Goal: Task Accomplishment & Management: Manage account settings

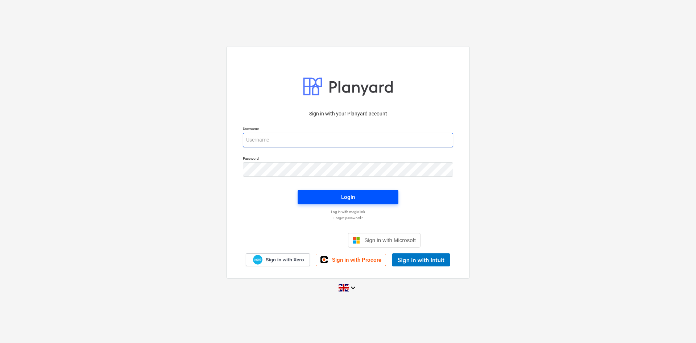
type input "[PERSON_NAME][EMAIL_ADDRESS][PERSON_NAME][DOMAIN_NAME]"
click at [386, 191] on button "Login" at bounding box center [348, 197] width 101 height 15
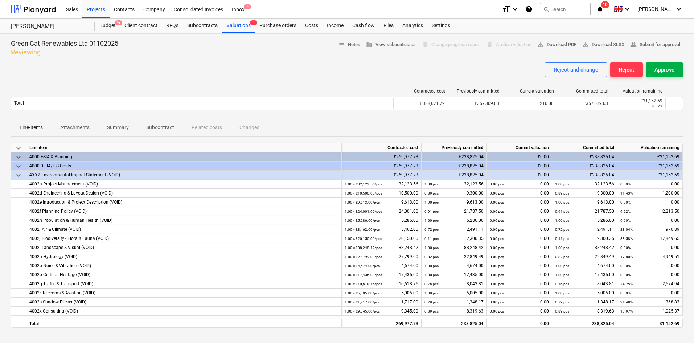
click at [671, 69] on div "Approve" at bounding box center [664, 69] width 20 height 9
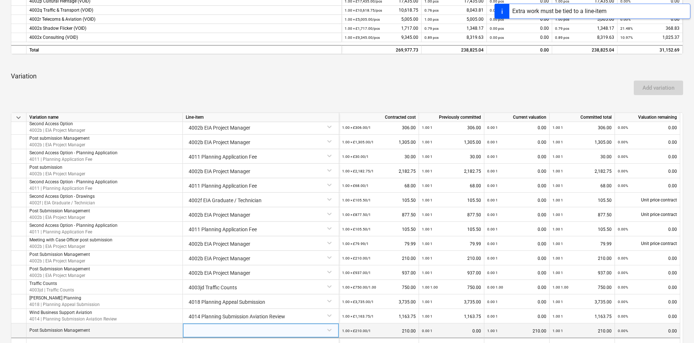
scroll to position [391, 0]
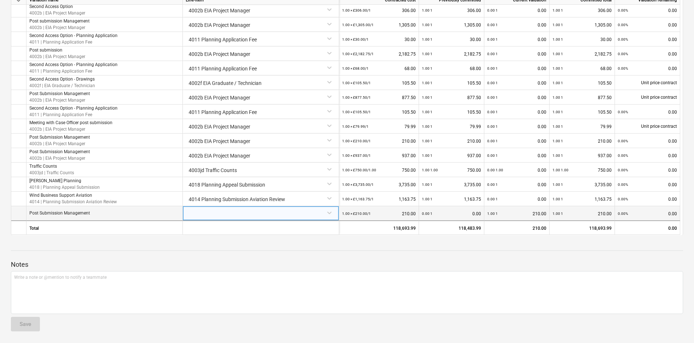
click at [288, 214] on div at bounding box center [261, 212] width 150 height 13
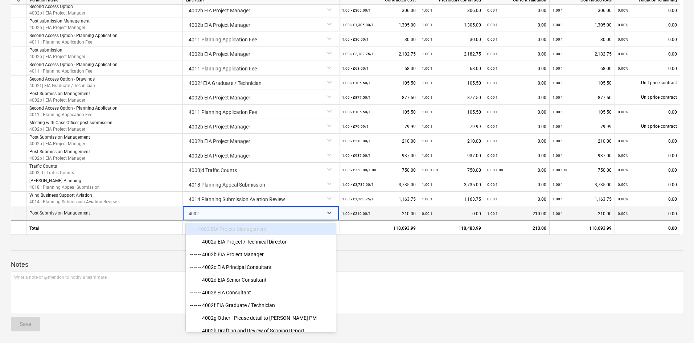
type input "4002b"
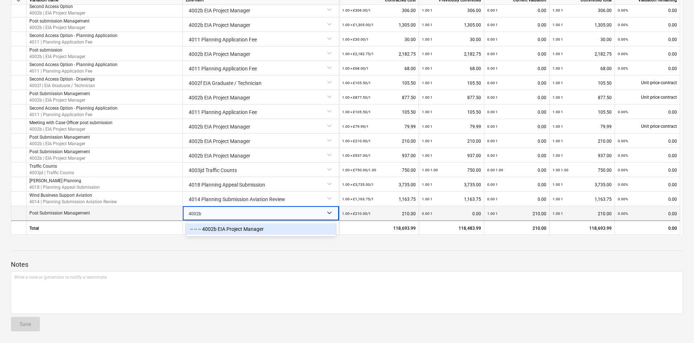
click at [295, 227] on div "-- -- -- 4002b EIA Project Manager" at bounding box center [261, 229] width 150 height 12
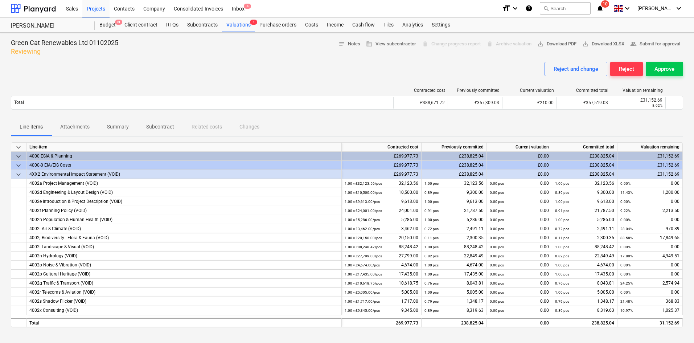
scroll to position [0, 0]
click at [667, 67] on div "Approve" at bounding box center [664, 69] width 20 height 9
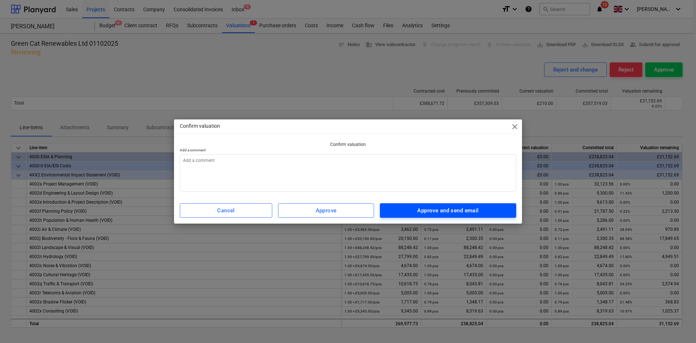
drag, startPoint x: 441, startPoint y: 210, endPoint x: 441, endPoint y: 206, distance: 4.0
click at [441, 206] on div "Approve and send email" at bounding box center [448, 210] width 61 height 9
type textarea "x"
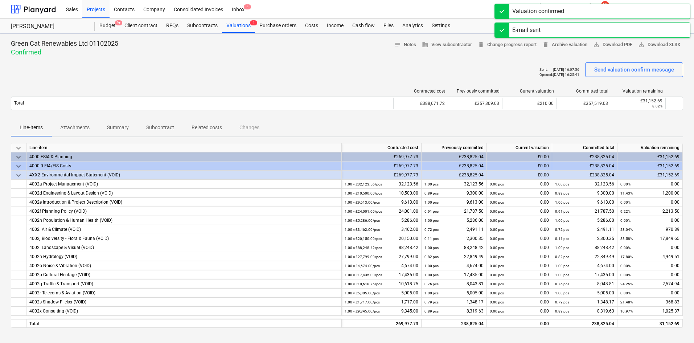
click at [637, 13] on div "Valuation confirmed" at bounding box center [592, 11] width 196 height 15
click at [636, 9] on div "E-mail sent" at bounding box center [592, 11] width 196 height 15
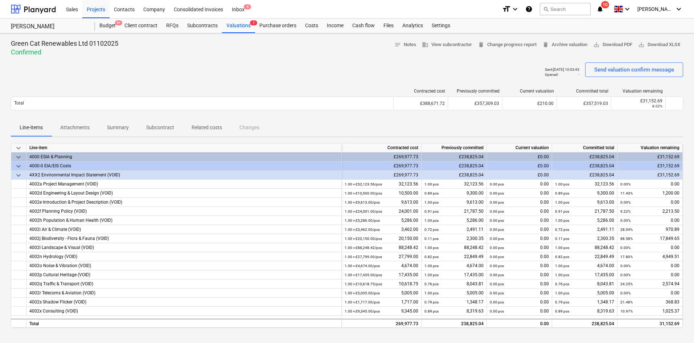
click at [604, 11] on icon "notifications" at bounding box center [599, 9] width 7 height 9
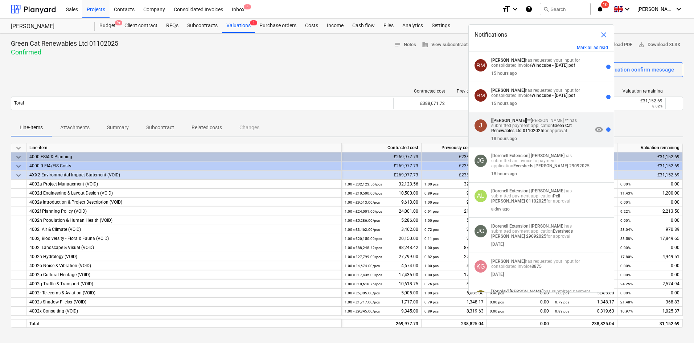
click at [562, 135] on div "18 hours ago" at bounding box center [541, 137] width 101 height 8
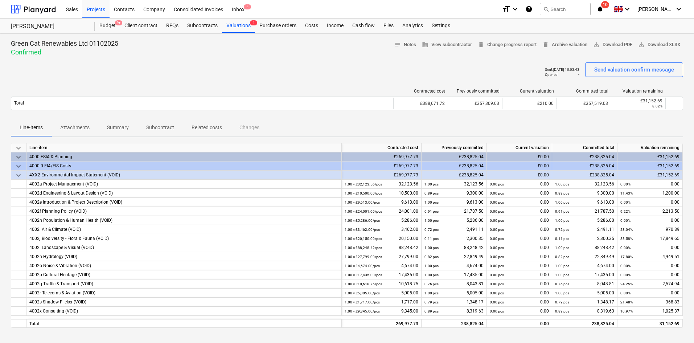
click at [604, 7] on icon "notifications" at bounding box center [599, 9] width 7 height 9
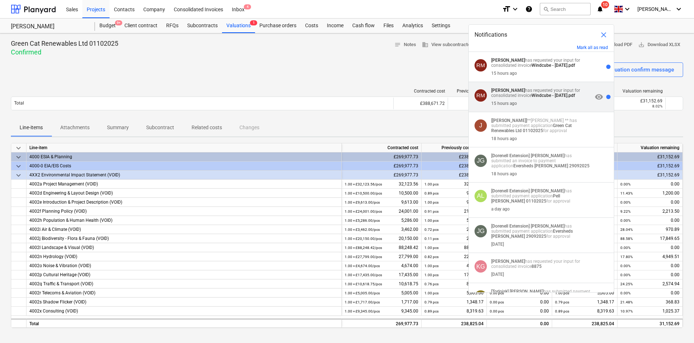
click at [536, 99] on div "15 hours ago" at bounding box center [541, 102] width 101 height 8
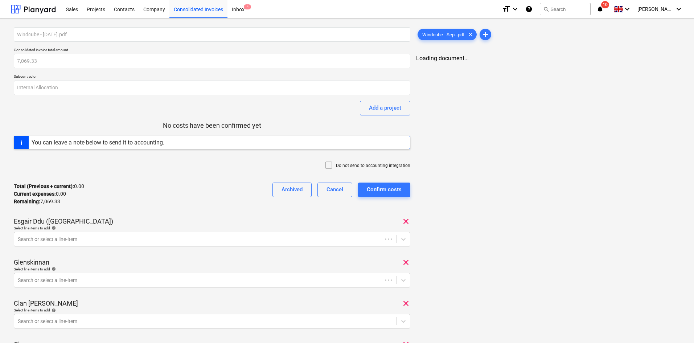
click at [605, 10] on span "notifications 10" at bounding box center [600, 9] width 9 height 9
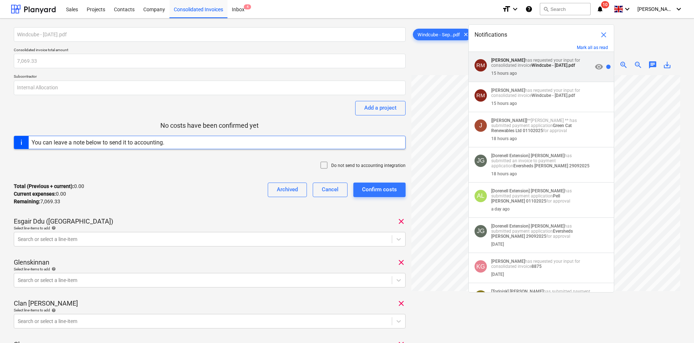
click at [565, 63] on strong "Windcube - [DATE].pdf" at bounding box center [553, 65] width 44 height 5
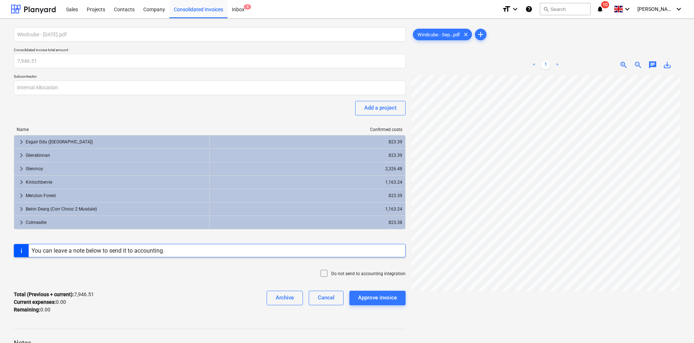
click at [609, 7] on span "10" at bounding box center [605, 4] width 8 height 7
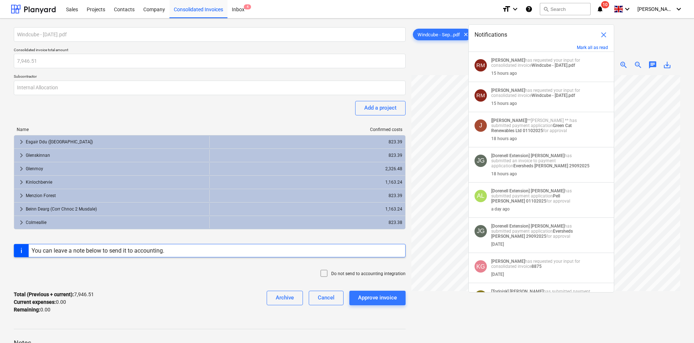
click at [456, 5] on div "Sales Projects Contacts Company Consolidated Invoices Inbox 4" at bounding box center [279, 9] width 435 height 18
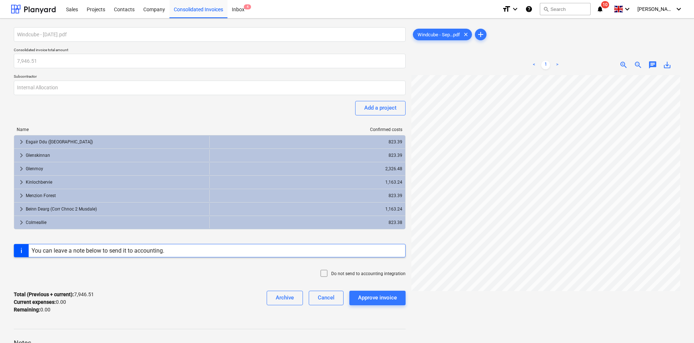
click at [609, 8] on span "10" at bounding box center [605, 4] width 8 height 7
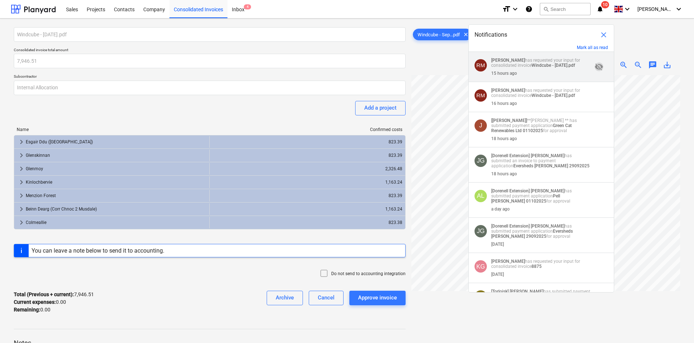
click at [597, 68] on span "visibility_off" at bounding box center [599, 66] width 9 height 9
click at [595, 66] on span "visibility" at bounding box center [599, 66] width 9 height 9
click at [624, 13] on div "format_size keyboard_arrow_down help search Search notifications 10 keyboard_ar…" at bounding box center [592, 9] width 181 height 18
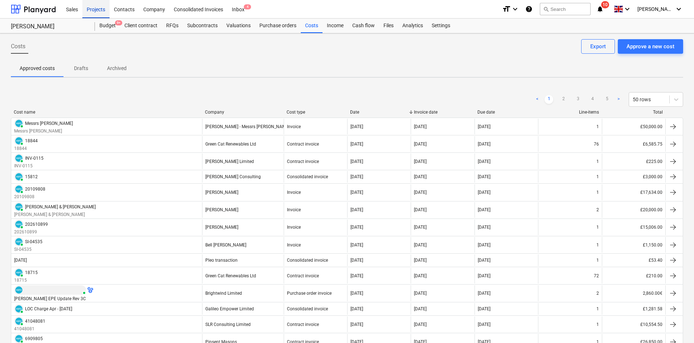
click at [96, 12] on div "Projects" at bounding box center [95, 9] width 27 height 19
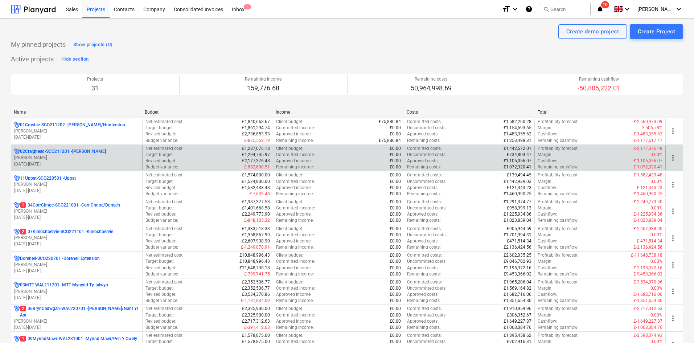
click at [102, 158] on p "[PERSON_NAME]" at bounding box center [76, 158] width 125 height 6
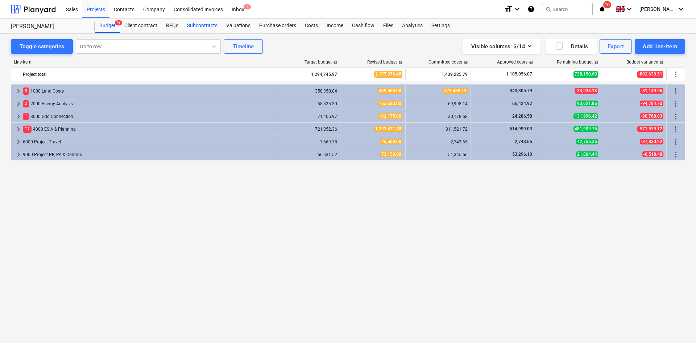
click at [214, 27] on div "Subcontracts" at bounding box center [202, 26] width 39 height 15
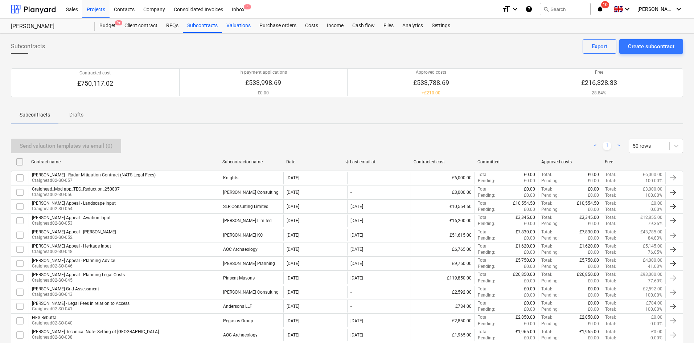
click at [240, 27] on div "Valuations" at bounding box center [238, 26] width 33 height 15
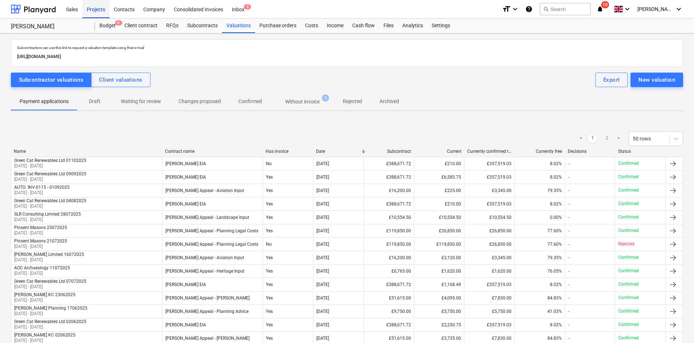
drag, startPoint x: 97, startPoint y: 12, endPoint x: 98, endPoint y: 16, distance: 4.1
click at [96, 11] on div "Projects" at bounding box center [95, 9] width 27 height 19
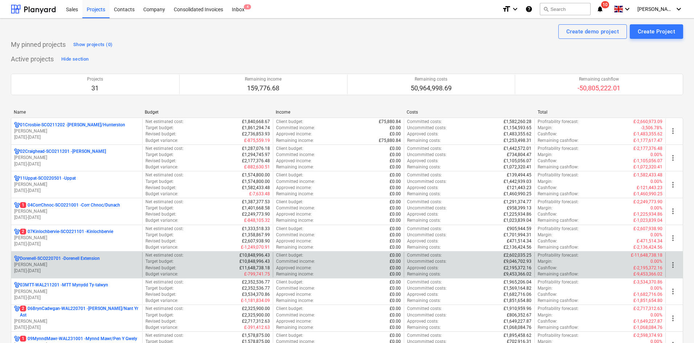
click at [99, 258] on p "Dorenell-SCO220701 - Dorenell Extension" at bounding box center [60, 258] width 80 height 6
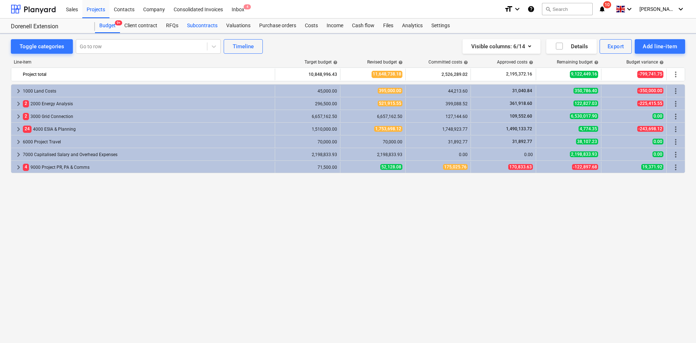
click at [217, 24] on div "Subcontracts" at bounding box center [202, 26] width 39 height 15
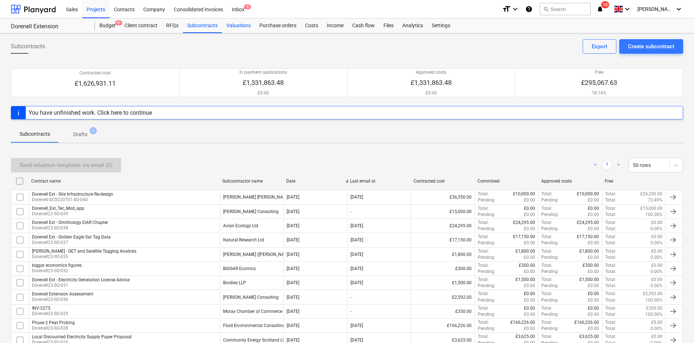
click at [234, 24] on div "Valuations" at bounding box center [238, 26] width 33 height 15
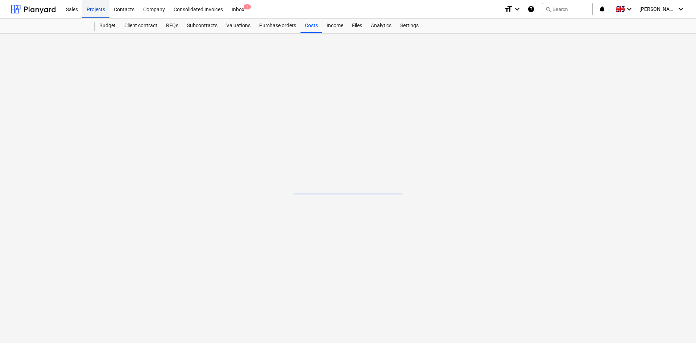
click at [102, 8] on div "Projects" at bounding box center [95, 9] width 27 height 19
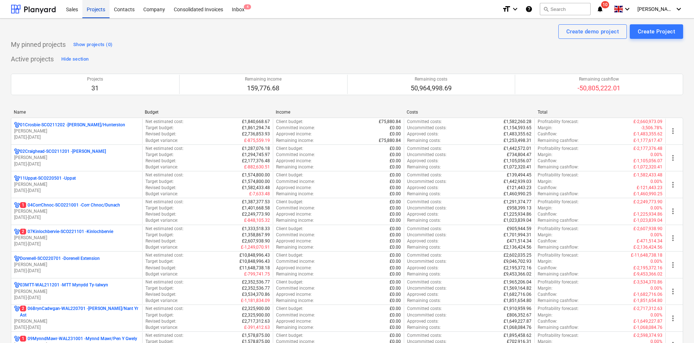
click at [89, 10] on div "Projects" at bounding box center [95, 9] width 27 height 19
click at [131, 9] on div "Contacts" at bounding box center [124, 9] width 29 height 19
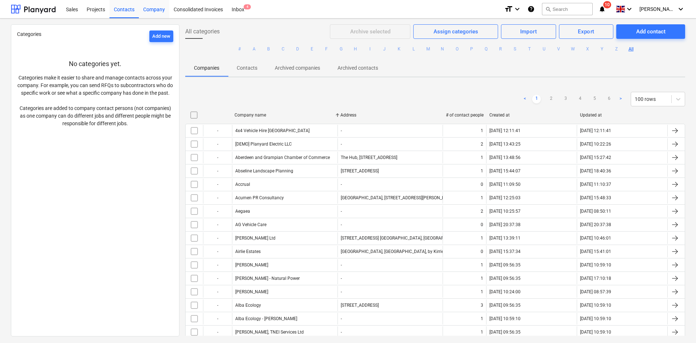
click at [150, 10] on div "Company" at bounding box center [154, 9] width 30 height 19
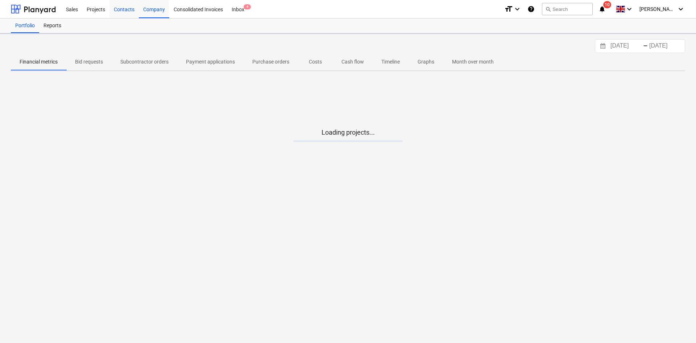
click at [131, 11] on div "Contacts" at bounding box center [124, 9] width 29 height 19
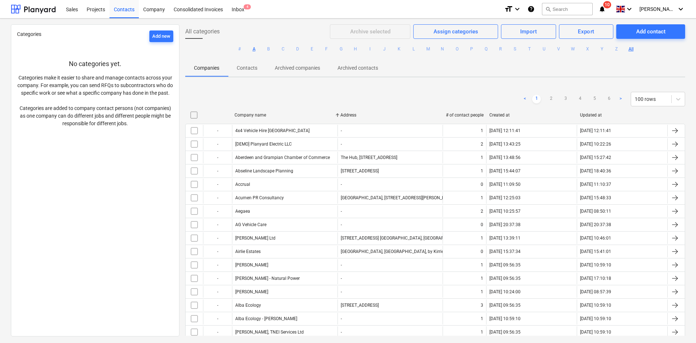
click at [255, 49] on button "A" at bounding box center [254, 49] width 9 height 9
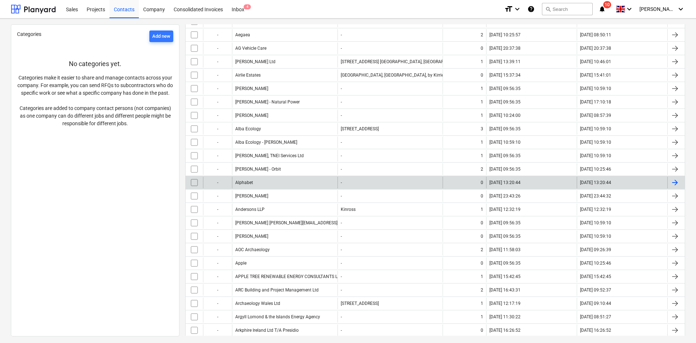
scroll to position [109, 0]
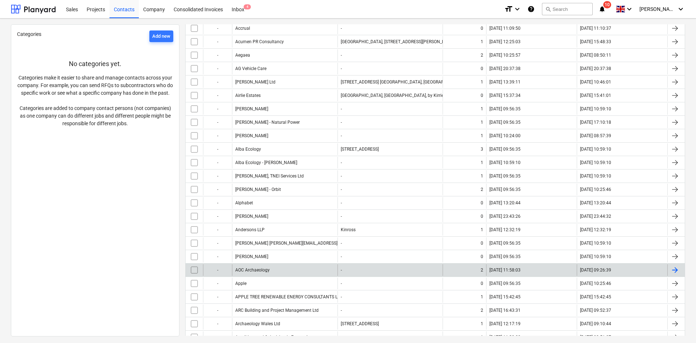
click at [297, 272] on div "AOC Archaeology" at bounding box center [285, 270] width 106 height 12
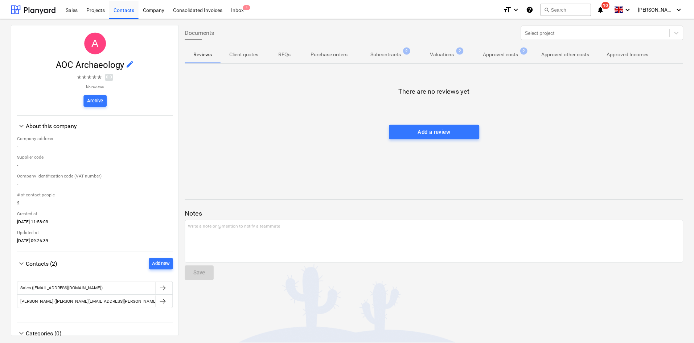
scroll to position [35, 0]
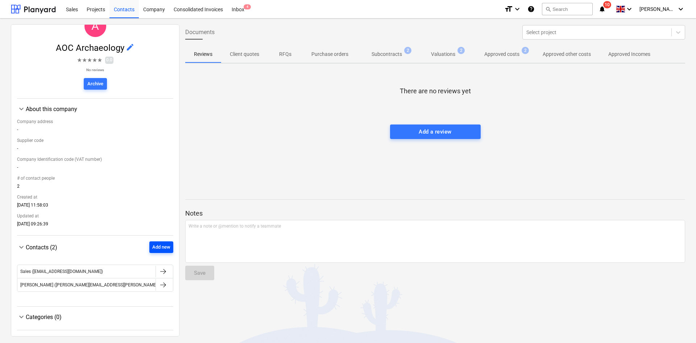
click at [162, 247] on div "Add new" at bounding box center [161, 247] width 18 height 8
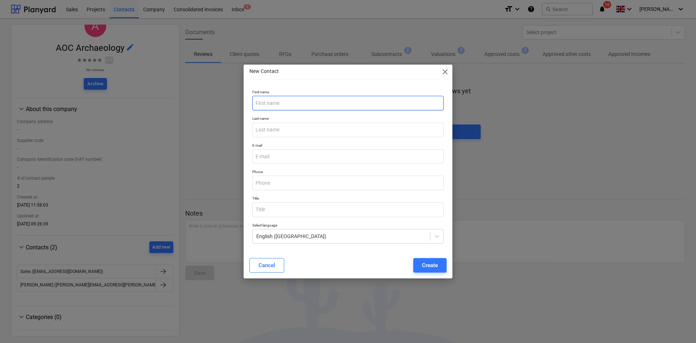
click at [357, 96] on input "text" at bounding box center [348, 103] width 192 height 15
type input "[PERSON_NAME]"
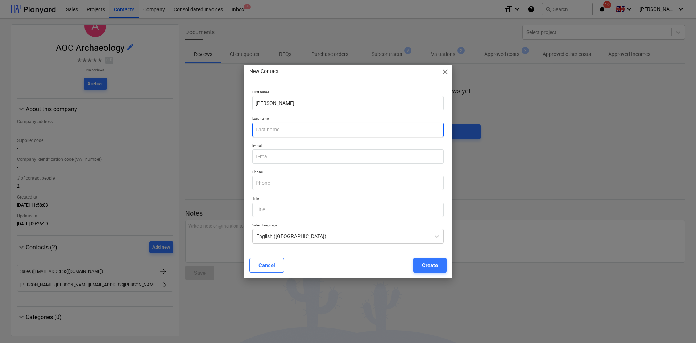
click at [352, 130] on input "text" at bounding box center [348, 130] width 192 height 15
type input "[PERSON_NAME]"
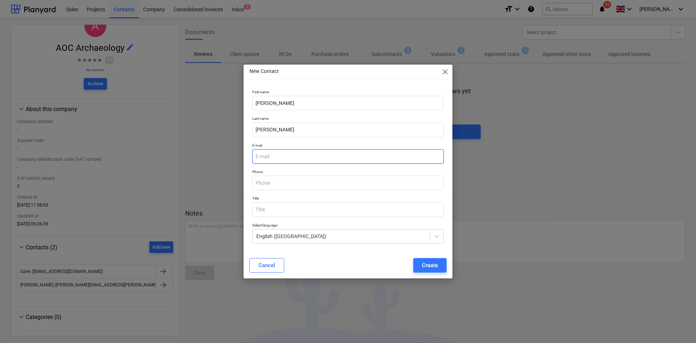
click at [376, 160] on input "email" at bounding box center [348, 156] width 192 height 15
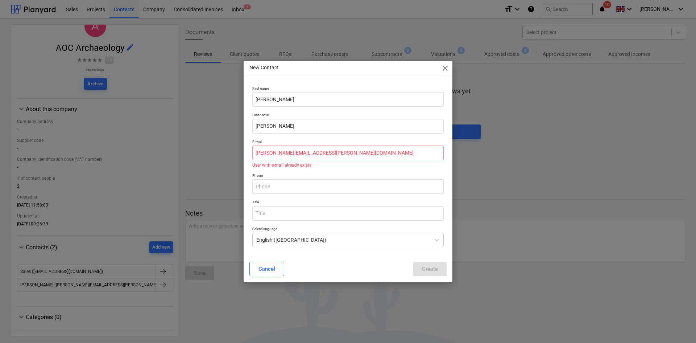
click at [365, 168] on div "E-mail [PERSON_NAME][EMAIL_ADDRESS][PERSON_NAME][DOMAIN_NAME] User with e-mail …" at bounding box center [348, 153] width 197 height 34
click at [349, 154] on input "[PERSON_NAME][EMAIL_ADDRESS][PERSON_NAME][DOMAIN_NAME]" at bounding box center [348, 152] width 192 height 15
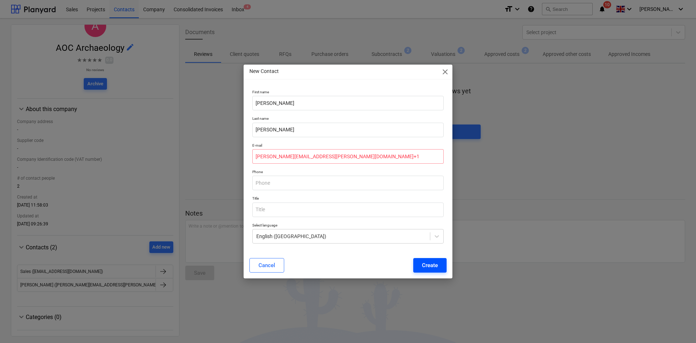
click at [436, 266] on div "Create" at bounding box center [430, 264] width 16 height 9
click at [348, 156] on input "[PERSON_NAME][EMAIL_ADDRESS][PERSON_NAME][DOMAIN_NAME]+1" at bounding box center [348, 156] width 192 height 15
type input "[PERSON_NAME].[PERSON_NAME]@galileoempower.u"
click at [268, 264] on div "Cancel" at bounding box center [267, 264] width 17 height 9
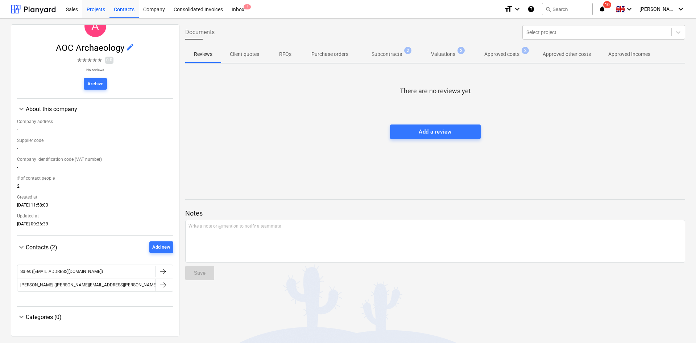
click at [97, 10] on div "Projects" at bounding box center [95, 9] width 27 height 19
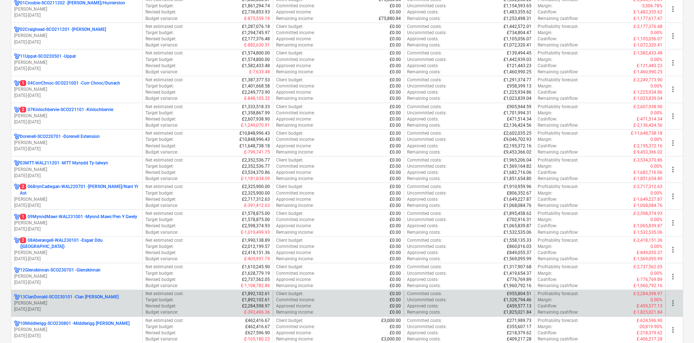
scroll to position [145, 0]
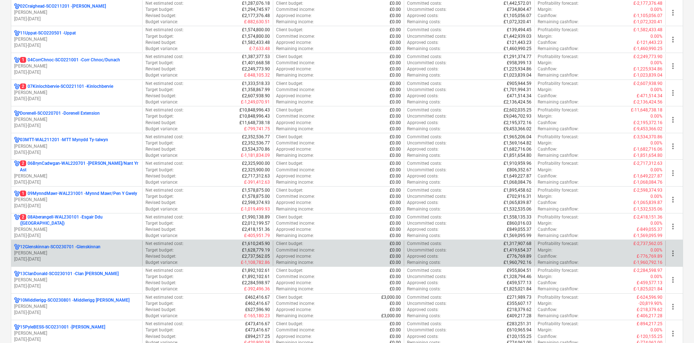
click at [101, 254] on p "[PERSON_NAME]" at bounding box center [76, 253] width 125 height 6
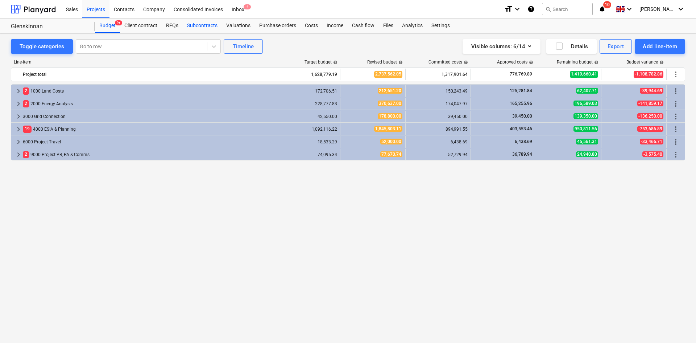
click at [207, 25] on div "Subcontracts" at bounding box center [202, 26] width 39 height 15
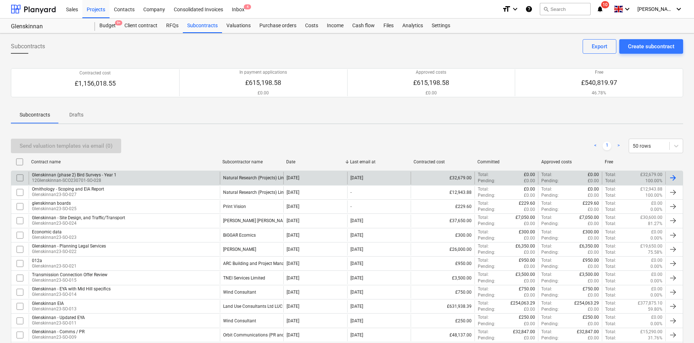
click at [158, 180] on div "Glenskinnan (phase 2) Bird Surveys - Year 1 12Glenskinnan-SCO230701-SO-028" at bounding box center [124, 178] width 191 height 12
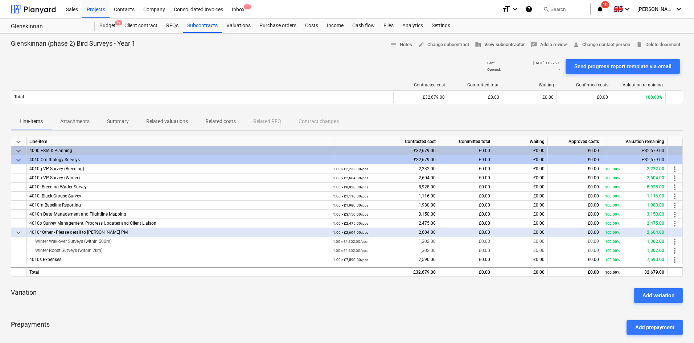
click at [511, 42] on span "business View subcontractor" at bounding box center [500, 45] width 50 height 8
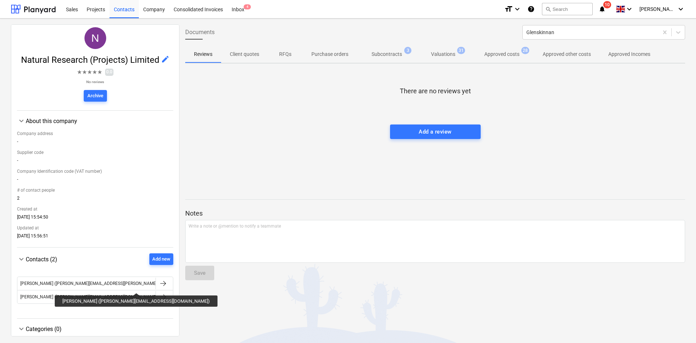
scroll to position [35, 0]
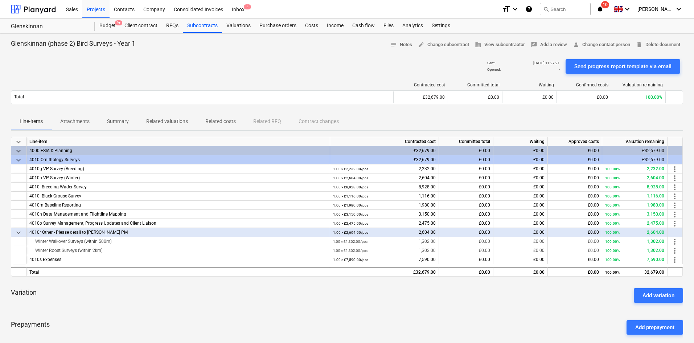
click at [80, 121] on p "Attachments" at bounding box center [74, 122] width 29 height 8
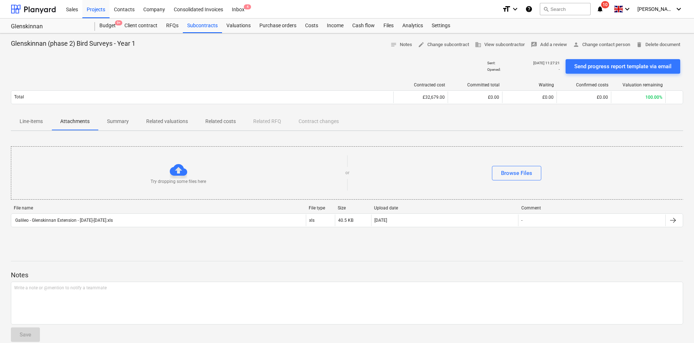
click at [120, 120] on p "Summary" at bounding box center [118, 122] width 22 height 8
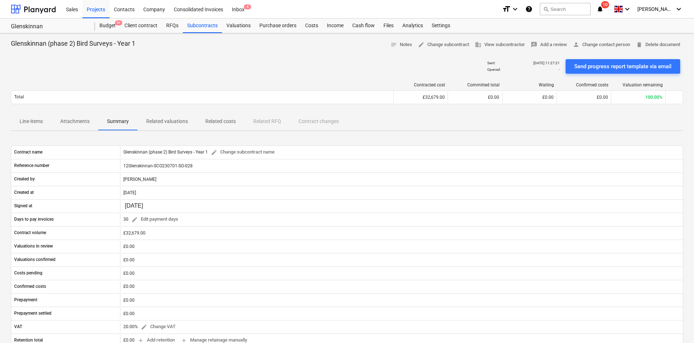
click at [166, 118] on p "Related valuations" at bounding box center [167, 122] width 42 height 8
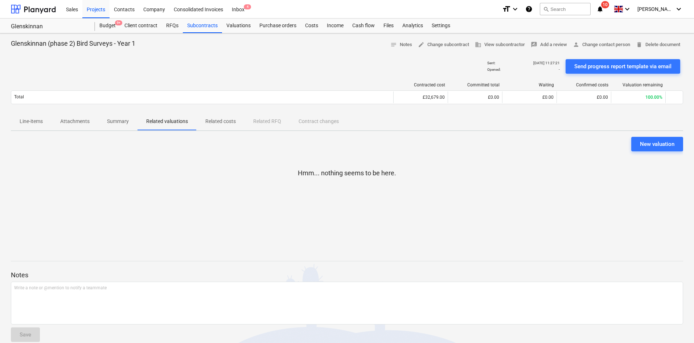
click at [209, 119] on p "Related costs" at bounding box center [220, 122] width 30 height 8
click at [36, 123] on p "Line-items" at bounding box center [31, 122] width 23 height 8
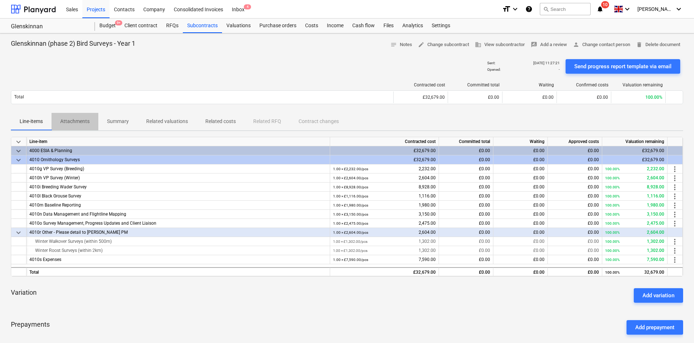
click at [80, 123] on p "Attachments" at bounding box center [74, 122] width 29 height 8
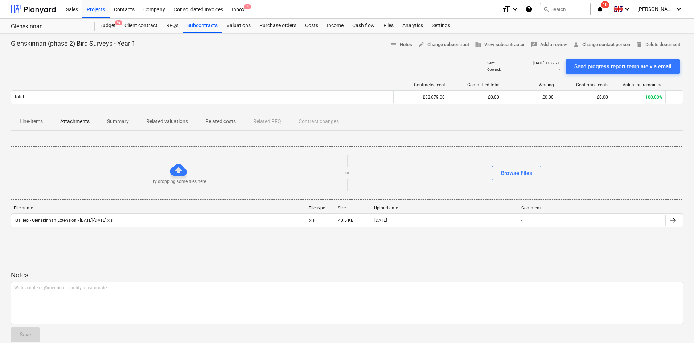
click at [111, 120] on p "Summary" at bounding box center [118, 122] width 22 height 8
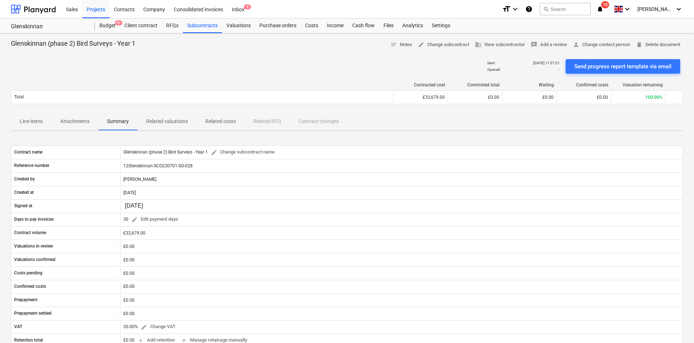
click at [170, 119] on p "Related valuations" at bounding box center [167, 122] width 42 height 8
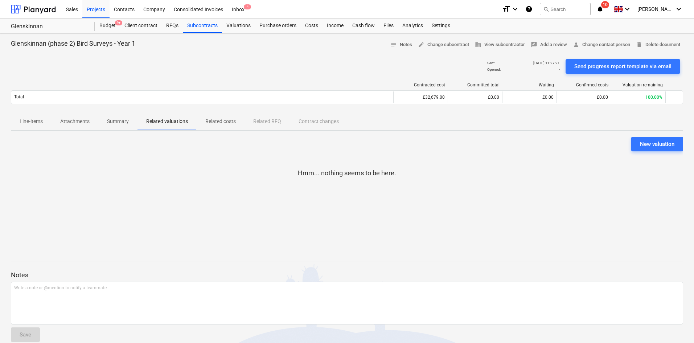
click at [129, 123] on span "Summary" at bounding box center [117, 121] width 39 height 12
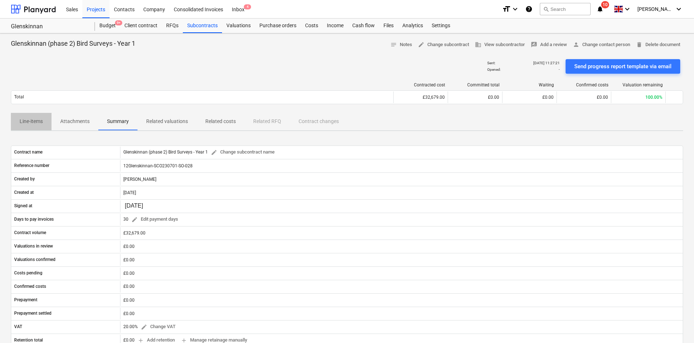
click at [31, 120] on p "Line-items" at bounding box center [31, 122] width 23 height 8
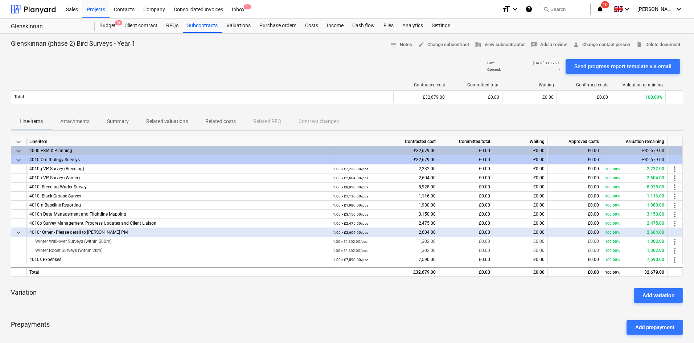
click at [278, 120] on div "Line-items Attachments Summary Related valuations Related costs Related RFQ Con…" at bounding box center [347, 121] width 672 height 17
click at [209, 122] on p "Related costs" at bounding box center [220, 122] width 30 height 8
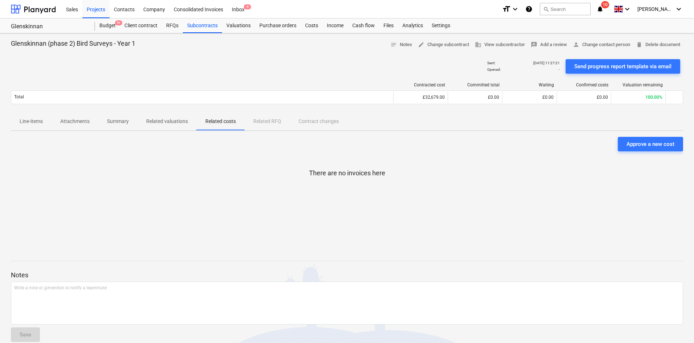
click at [174, 120] on p "Related valuations" at bounding box center [167, 122] width 42 height 8
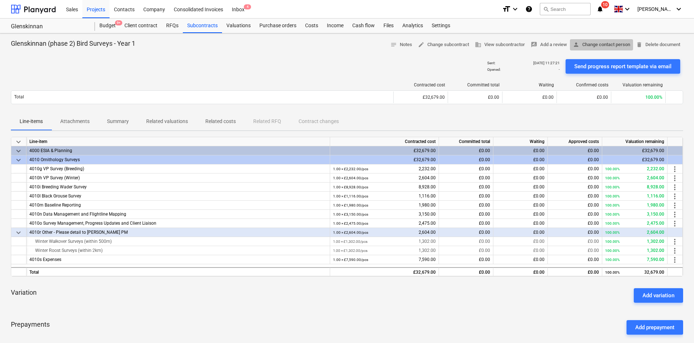
click at [584, 42] on span "person Change contact person" at bounding box center [601, 45] width 57 height 8
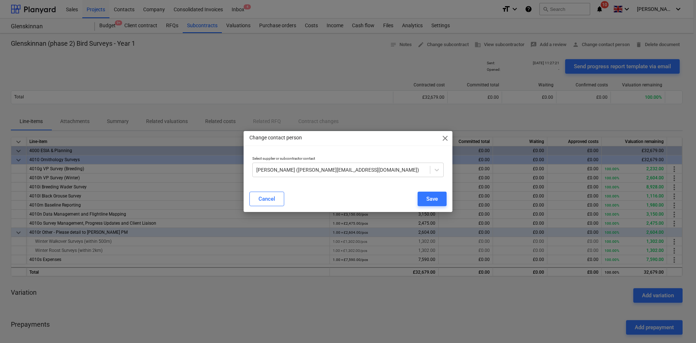
click at [448, 135] on span "close" at bounding box center [445, 138] width 9 height 9
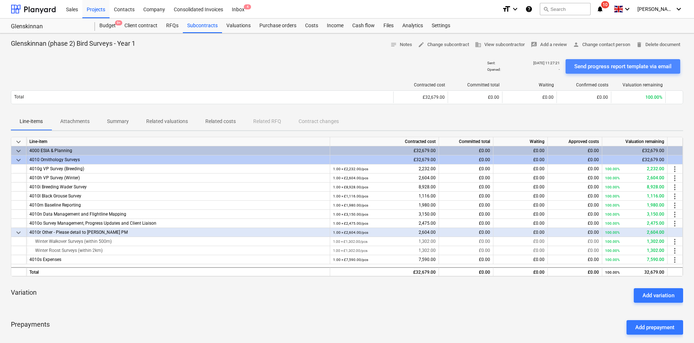
click at [644, 65] on div "Send progress report template via email" at bounding box center [622, 66] width 97 height 9
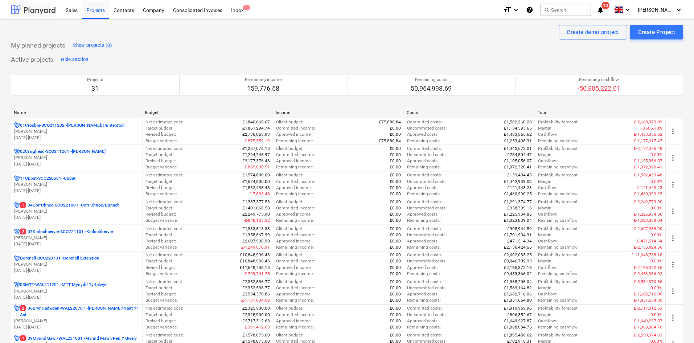
scroll to position [145, 0]
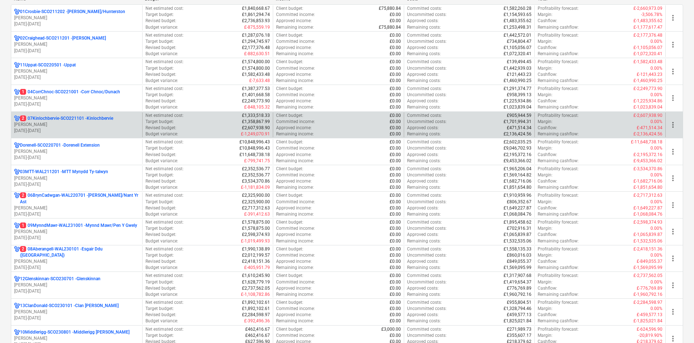
scroll to position [73, 0]
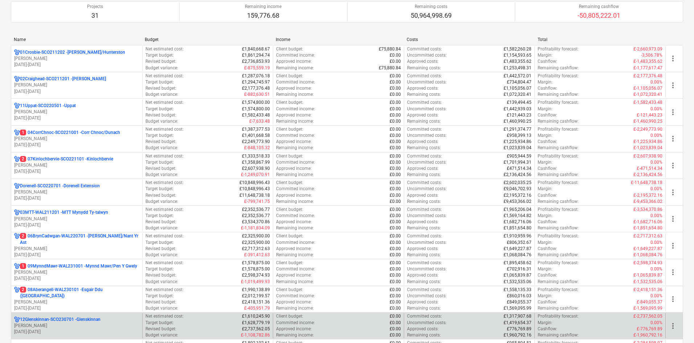
click at [105, 315] on div "12Glenskinnan-SCO230701 - [PERSON_NAME] [DATE] - [DATE]" at bounding box center [76, 325] width 131 height 25
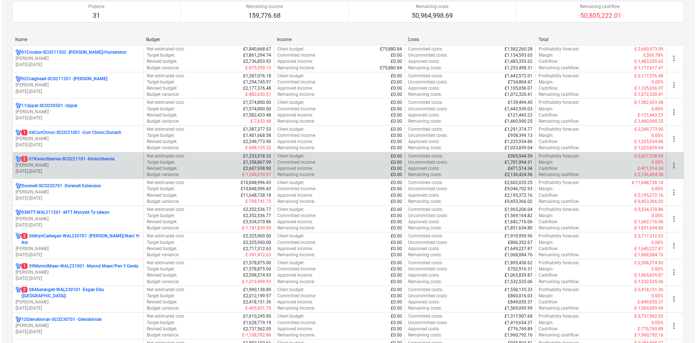
scroll to position [0, 0]
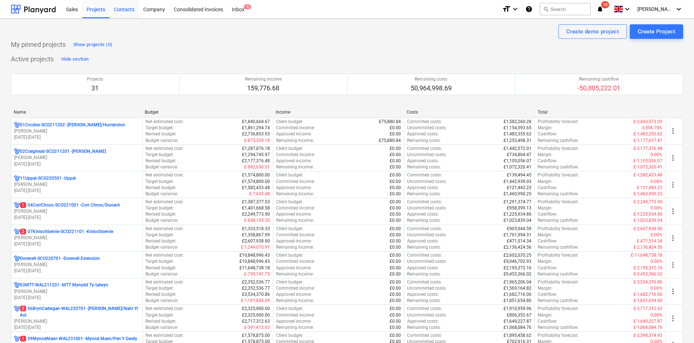
click at [121, 10] on div "Contacts" at bounding box center [124, 9] width 29 height 19
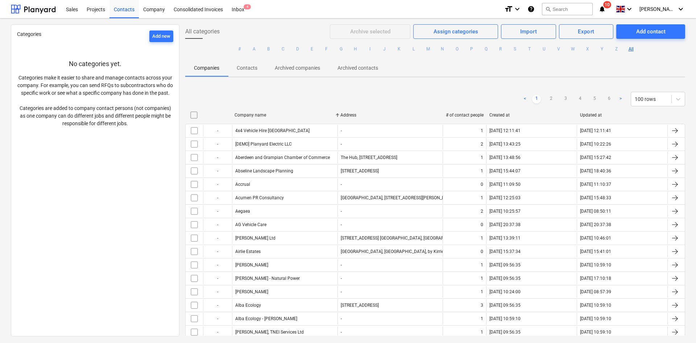
click at [437, 49] on ul "# A B C D E F G H I J K L M N O P Q R S T U V W X Y Z All" at bounding box center [435, 49] width 500 height 20
click at [439, 49] on button "N" at bounding box center [443, 49] width 9 height 9
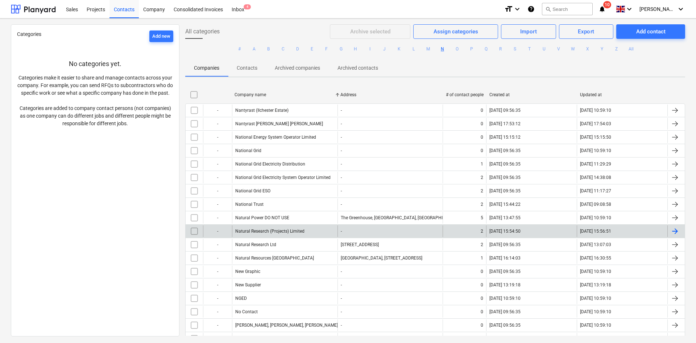
click at [309, 231] on div "Natural Research (Projects) Limited" at bounding box center [285, 231] width 106 height 12
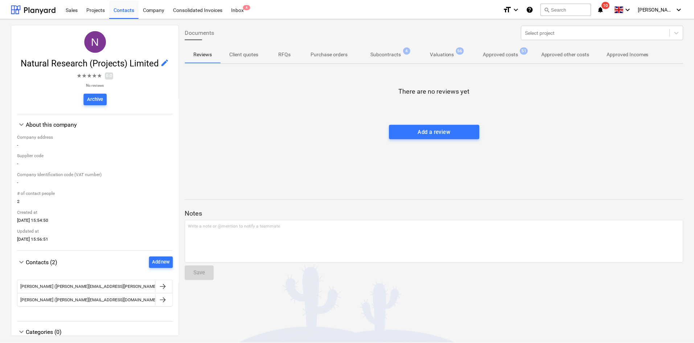
scroll to position [35, 0]
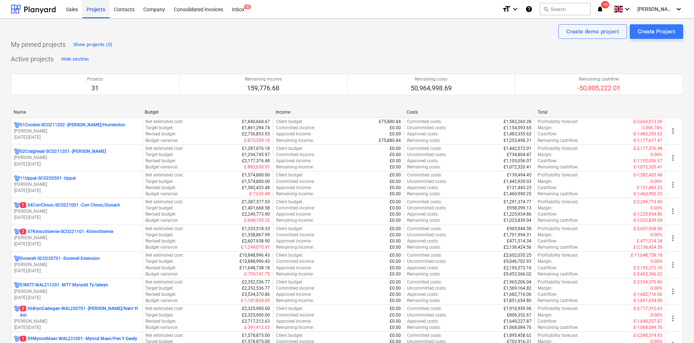
click at [95, 9] on div "Projects" at bounding box center [95, 9] width 27 height 19
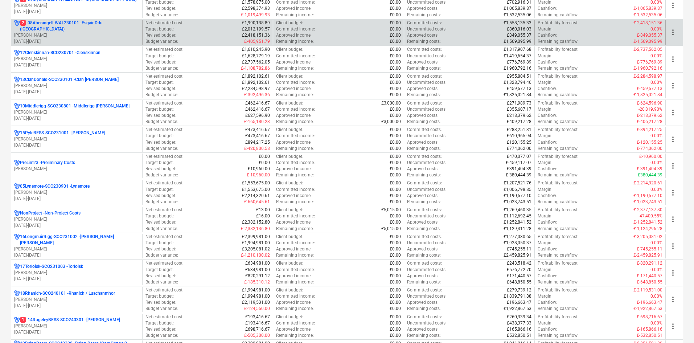
scroll to position [326, 0]
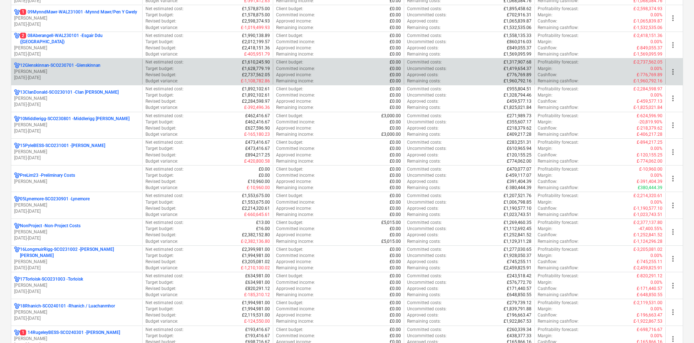
click at [109, 65] on div "12Glenskinnan-SCO230701 - Glenskinnan" at bounding box center [76, 65] width 125 height 6
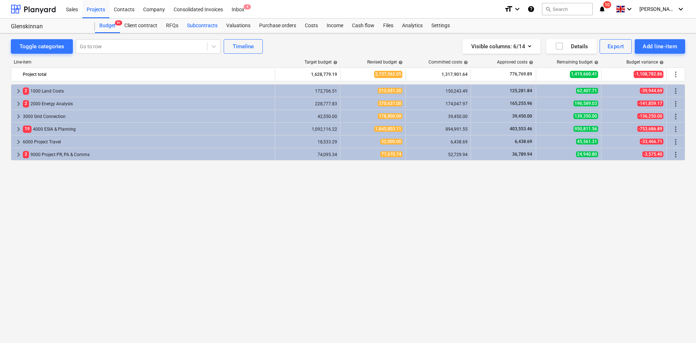
click at [199, 26] on div "Subcontracts" at bounding box center [202, 26] width 39 height 15
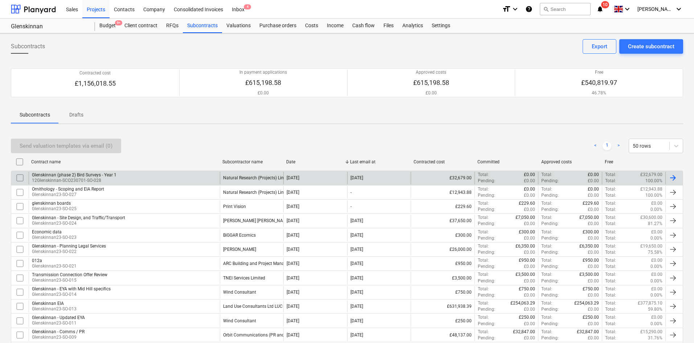
click at [159, 177] on div "Glenskinnan (phase 2) Bird Surveys - Year 1 12Glenskinnan-SCO230701-SO-028" at bounding box center [124, 178] width 191 height 12
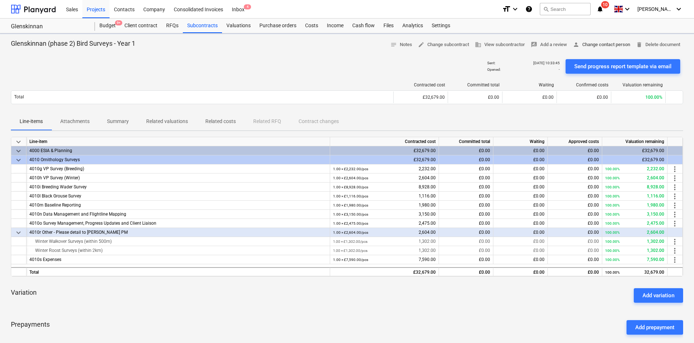
click at [587, 40] on button "person Change contact person" at bounding box center [601, 44] width 63 height 11
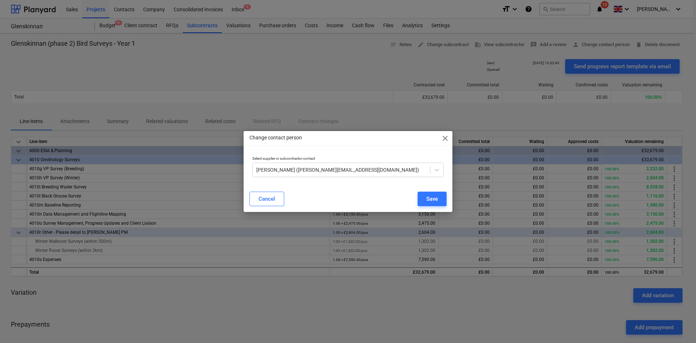
click at [406, 178] on div "Select supplier or subcontractor contact [PERSON_NAME] ([PERSON_NAME][EMAIL_ADD…" at bounding box center [348, 166] width 197 height 26
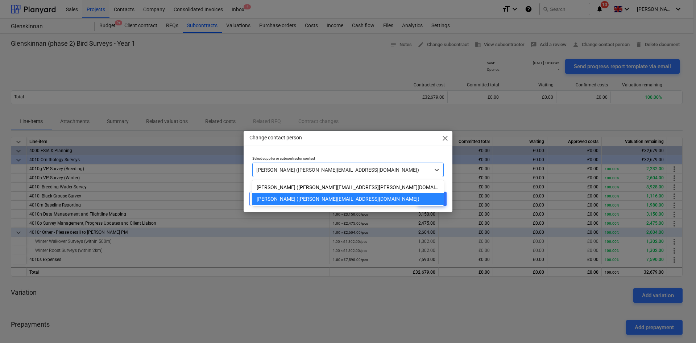
click at [407, 168] on div at bounding box center [341, 169] width 170 height 7
click at [368, 186] on div "[PERSON_NAME] ([PERSON_NAME][EMAIL_ADDRESS][PERSON_NAME][DOMAIN_NAME])" at bounding box center [348, 187] width 192 height 12
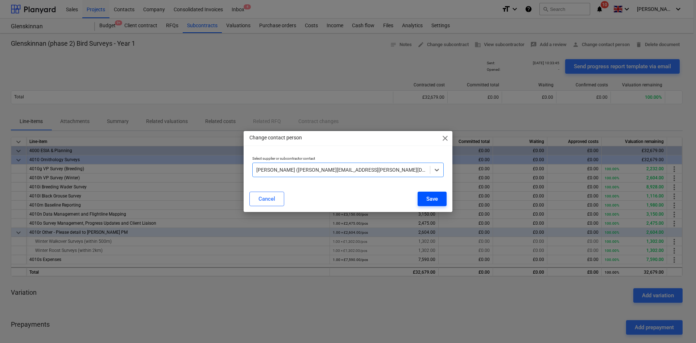
click at [433, 198] on div "Save" at bounding box center [433, 198] width 12 height 9
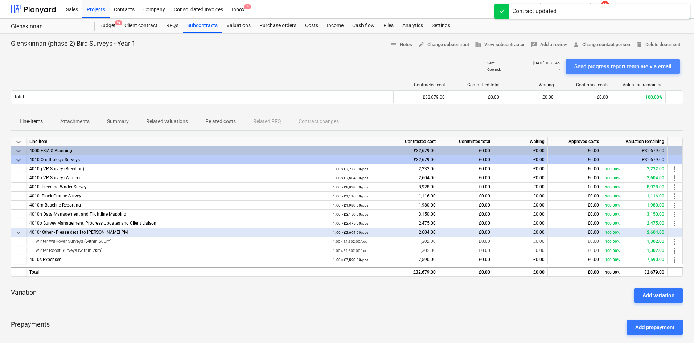
click at [604, 67] on div "Send progress report template via email" at bounding box center [622, 66] width 97 height 9
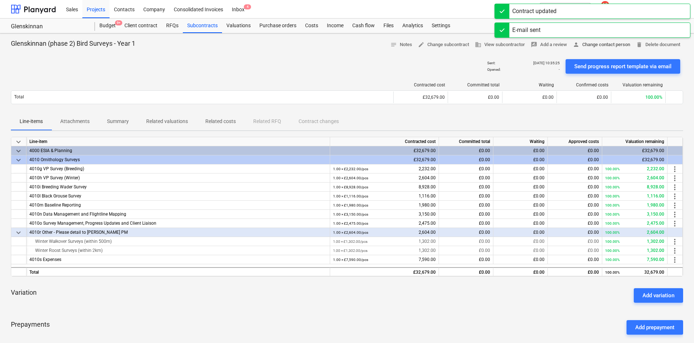
click at [603, 44] on span "person Change contact person" at bounding box center [601, 45] width 57 height 8
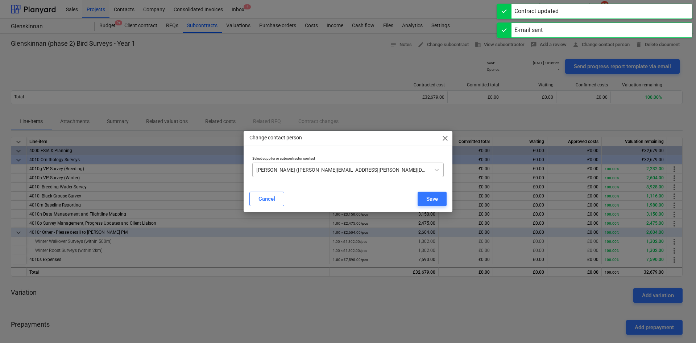
click at [369, 168] on div at bounding box center [341, 169] width 170 height 7
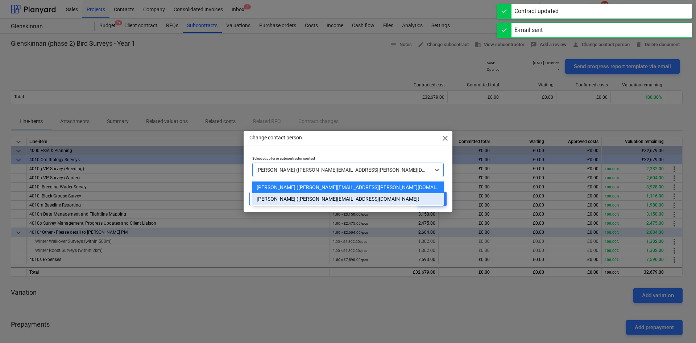
click at [365, 194] on div "[PERSON_NAME] ([PERSON_NAME][EMAIL_ADDRESS][DOMAIN_NAME])" at bounding box center [348, 199] width 192 height 12
drag, startPoint x: 365, startPoint y: 194, endPoint x: 368, endPoint y: 192, distance: 4.4
click at [367, 192] on div "Cancel Save" at bounding box center [348, 199] width 197 height 15
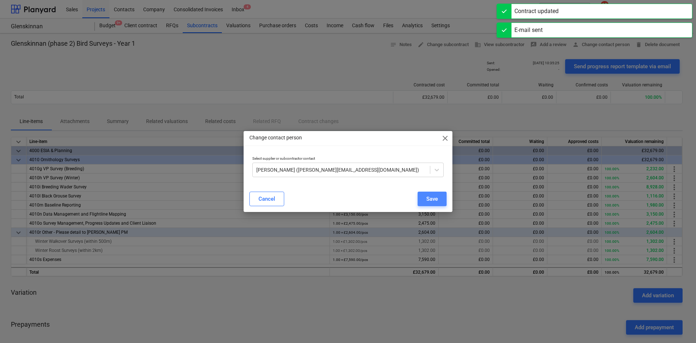
click at [427, 194] on button "Save" at bounding box center [432, 199] width 29 height 15
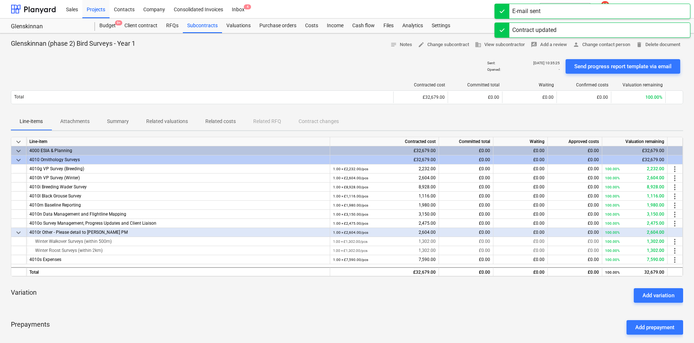
drag, startPoint x: 342, startPoint y: 66, endPoint x: 353, endPoint y: 73, distance: 13.1
click at [342, 66] on div "Sent : [DATE] 10:35:25 Opened : - Send progress report template via email" at bounding box center [347, 66] width 672 height 20
click at [622, 64] on div "Send progress report template via email" at bounding box center [622, 66] width 97 height 9
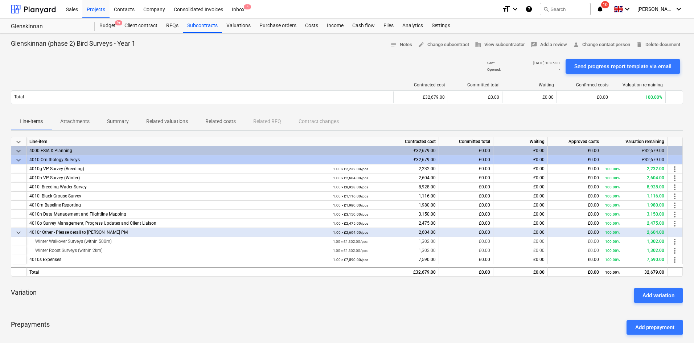
click at [604, 9] on icon "notifications" at bounding box center [599, 9] width 7 height 9
click at [613, 12] on div "format_size keyboard_arrow_down help search Search notifications 10 keyboard_ar…" at bounding box center [592, 9] width 181 height 18
click at [604, 12] on icon "notifications" at bounding box center [599, 9] width 7 height 9
